Goal: Contribute content

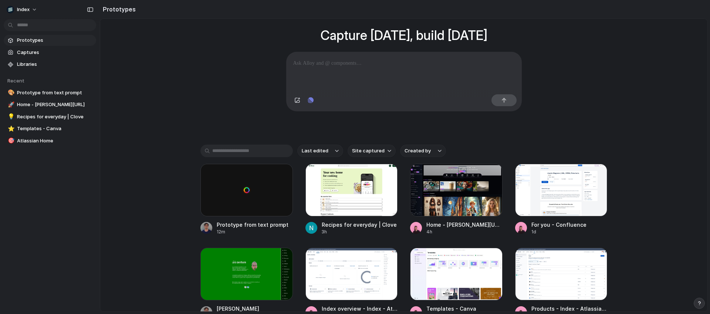
scroll to position [65, 0]
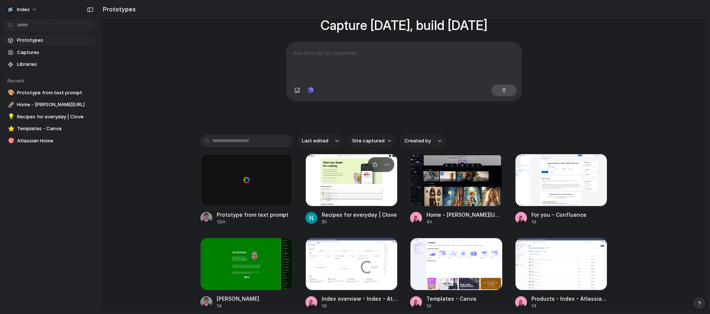
click at [333, 202] on div at bounding box center [352, 180] width 93 height 53
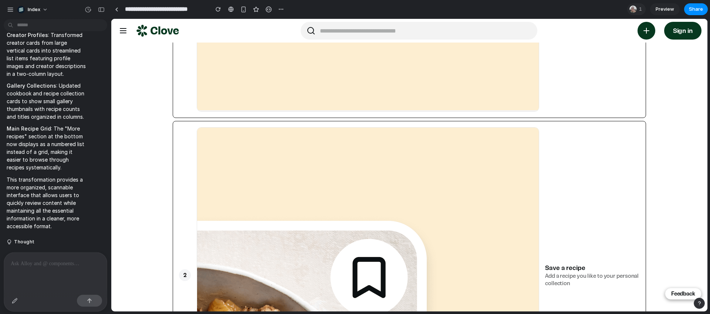
scroll to position [473, 0]
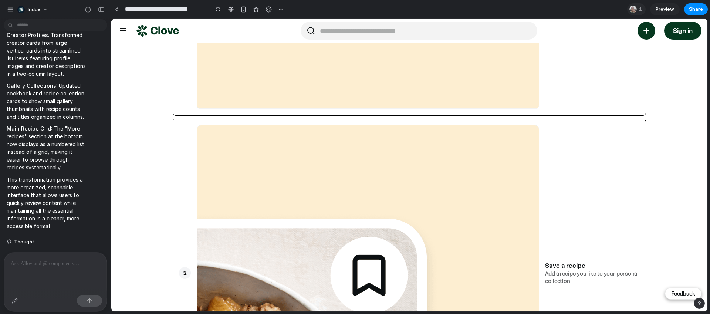
click at [72, 261] on p at bounding box center [56, 263] width 90 height 9
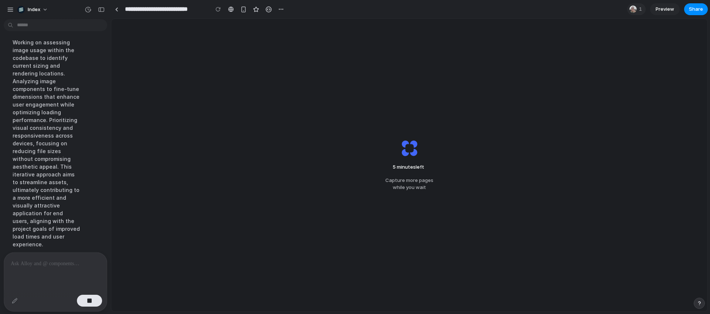
scroll to position [1134, 0]
